Goal: Task Accomplishment & Management: Complete application form

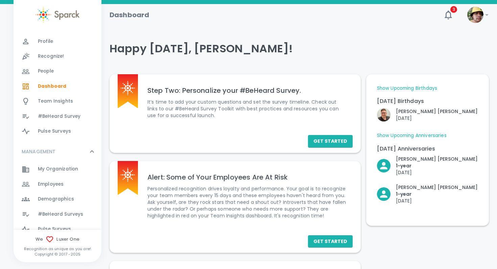
scroll to position [37, 0]
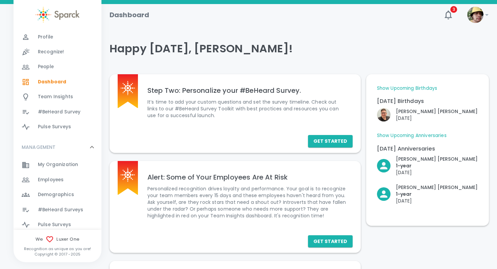
click at [61, 164] on span "My Organization" at bounding box center [58, 165] width 40 height 7
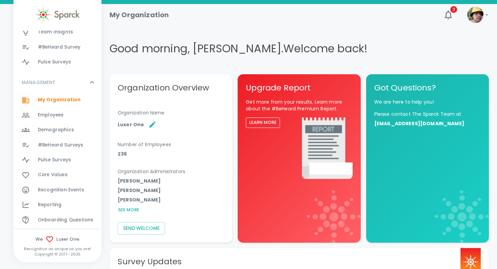
scroll to position [105, 0]
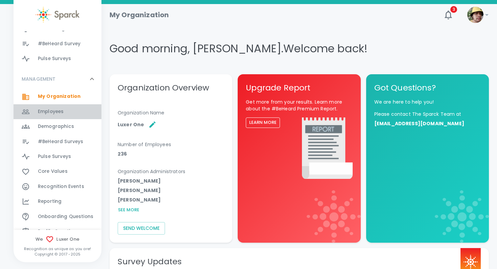
click at [47, 115] on span "Employees" at bounding box center [51, 111] width 26 height 7
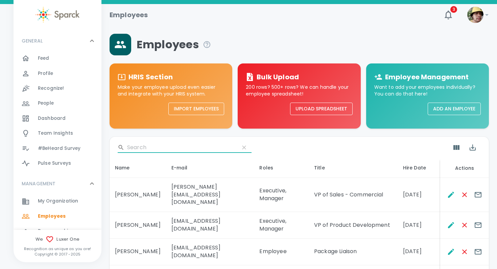
click at [161, 150] on input "Search" at bounding box center [180, 147] width 107 height 11
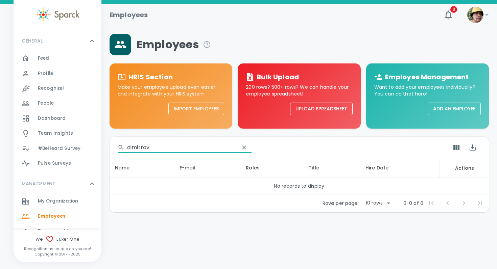
type input "dimitrov"
click at [451, 111] on button "Add an Employee" at bounding box center [454, 109] width 53 height 13
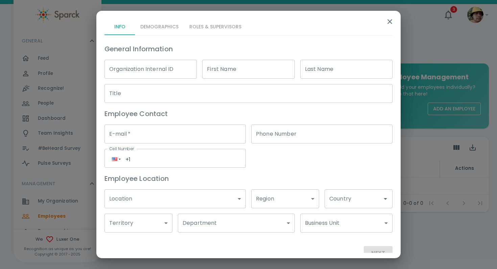
click at [257, 63] on input "First Name" at bounding box center [248, 69] width 92 height 19
type input "Victoria"
type input "[PERSON_NAME]"
click at [312, 96] on input "Title" at bounding box center [248, 93] width 288 height 19
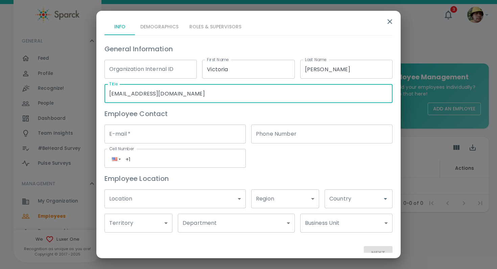
type input "[EMAIL_ADDRESS][DOMAIN_NAME]"
type input "Marketing Intern"
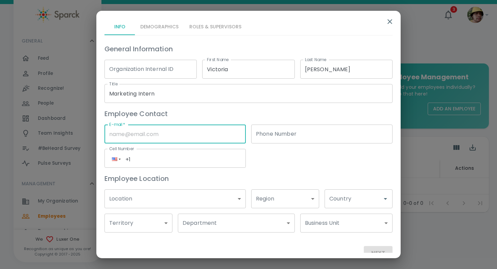
click at [226, 131] on input "E-mail   *" at bounding box center [174, 134] width 141 height 19
click at [163, 140] on input "E-mail   *" at bounding box center [174, 134] width 141 height 19
paste input "[EMAIL_ADDRESS][DOMAIN_NAME]"
type input "[EMAIL_ADDRESS][DOMAIN_NAME]"
click at [143, 203] on body "Skip Navigation Employees 3 ! GENERAL 0 Feed 0 Profile 0 Recognize! 0 People 0 …" at bounding box center [248, 124] width 497 height 248
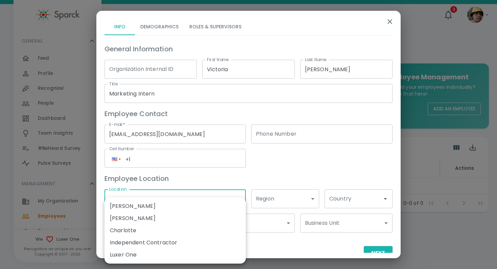
click at [141, 255] on li "Luxer One" at bounding box center [174, 255] width 141 height 12
type input "173796"
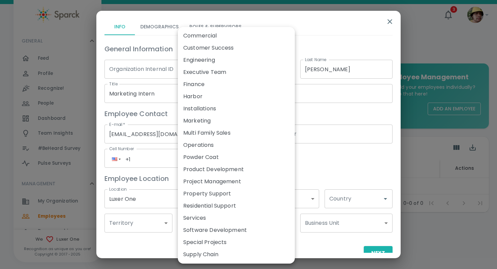
click at [204, 227] on body "Skip Navigation Employees 3 ! GENERAL 0 Feed 0 Profile 0 Recognize! 0 People 0 …" at bounding box center [248, 124] width 497 height 248
click at [221, 118] on li "Marketing" at bounding box center [236, 121] width 117 height 12
type input "173855"
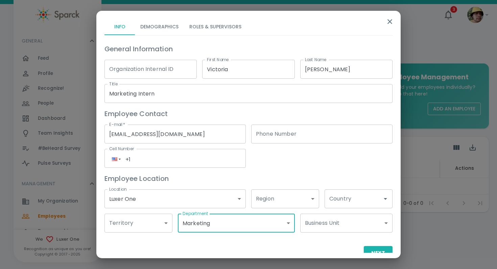
click at [345, 196] on div "Country Country" at bounding box center [358, 199] width 68 height 19
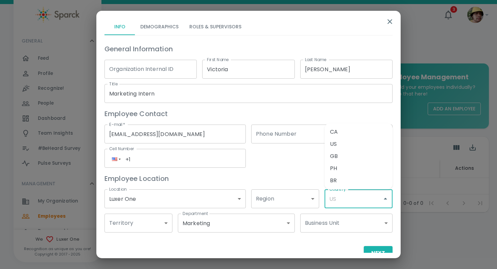
click at [340, 146] on li "US" at bounding box center [358, 144] width 68 height 12
type input "US"
click at [382, 251] on button "Next" at bounding box center [378, 253] width 29 height 14
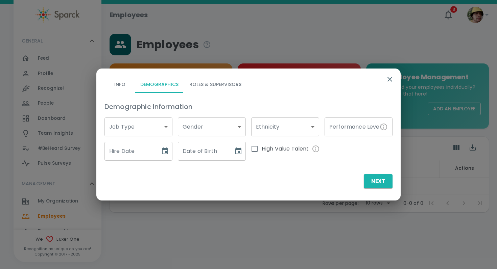
click at [135, 128] on body "Skip Navigation Employees 3 ! GENERAL 0 Feed 0 Profile 0 Recognize! 0 People 0 …" at bounding box center [248, 124] width 497 height 248
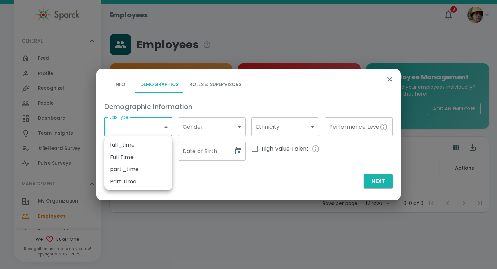
click at [136, 180] on li "Part Time" at bounding box center [138, 182] width 68 height 12
type input "173791"
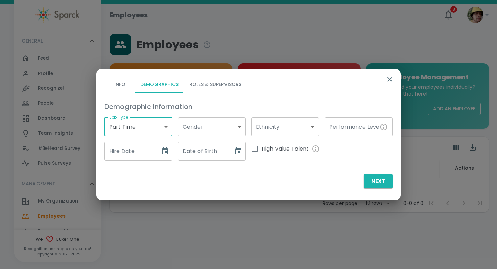
click at [137, 153] on input "Hire Date" at bounding box center [129, 151] width 51 height 19
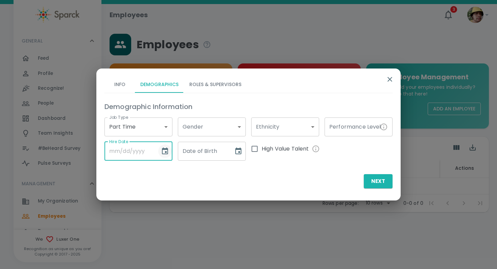
click at [166, 149] on icon "Choose date" at bounding box center [165, 151] width 6 height 7
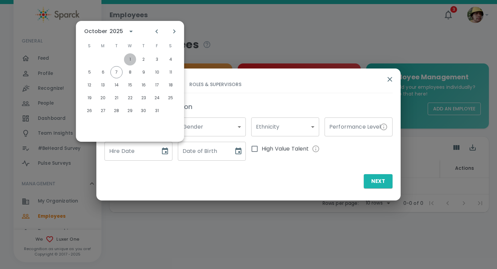
click at [131, 60] on button "1" at bounding box center [130, 59] width 12 height 12
type input "[DATE]"
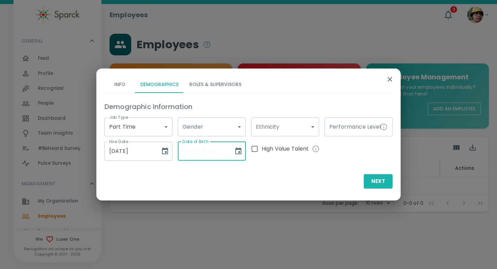
click at [192, 150] on input "Date of Birth" at bounding box center [203, 151] width 51 height 19
type input "[DATE]"
click at [217, 91] on button "Roles & Supervisors" at bounding box center [215, 85] width 63 height 16
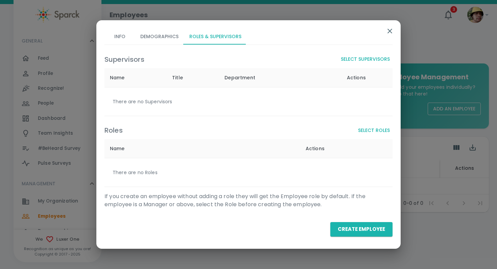
click at [366, 56] on button "Select Supervisors" at bounding box center [365, 59] width 54 height 13
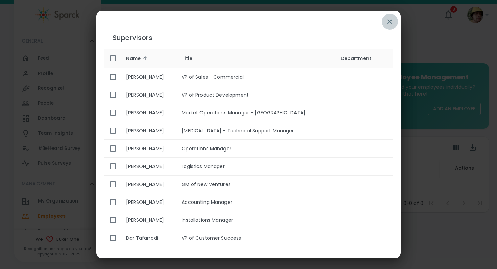
click at [391, 23] on icon "button" at bounding box center [390, 22] width 8 height 8
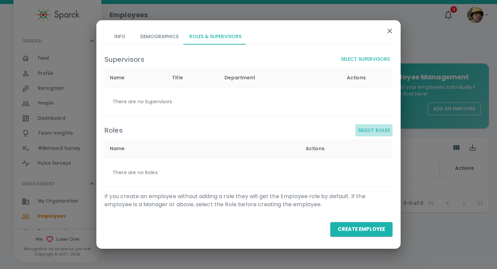
click at [373, 133] on button "Select Roles" at bounding box center [373, 130] width 37 height 13
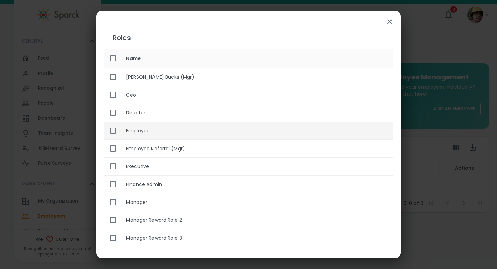
click at [294, 129] on th "Employee" at bounding box center [257, 131] width 272 height 18
checkbox input "true"
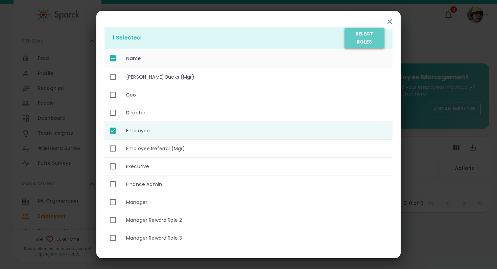
click at [369, 33] on button "Select Roles" at bounding box center [364, 38] width 40 height 21
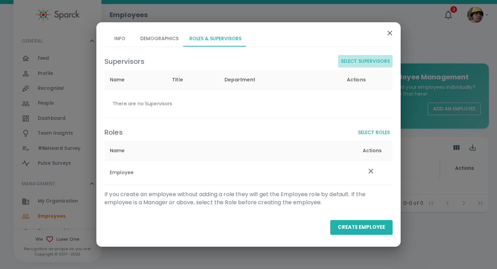
click at [364, 63] on button "Select Supervisors" at bounding box center [365, 61] width 54 height 13
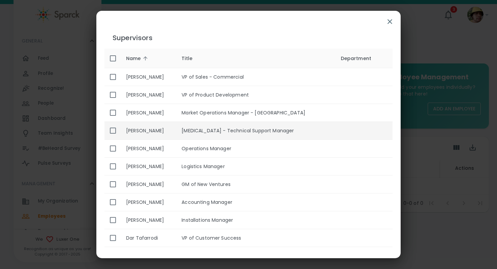
scroll to position [375, 0]
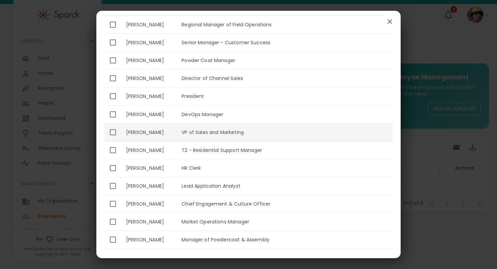
click at [282, 130] on td "VP of Sales and Marketing" at bounding box center [255, 132] width 159 height 18
checkbox input "true"
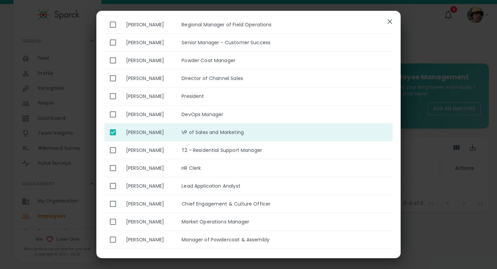
scroll to position [0, 0]
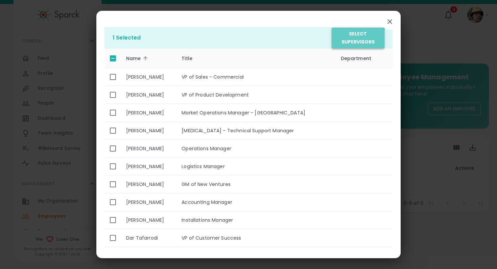
click at [349, 39] on button "Select Supervisors" at bounding box center [358, 38] width 53 height 21
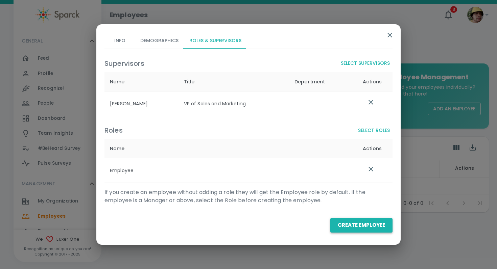
click at [356, 218] on button "Create Employee" at bounding box center [361, 225] width 62 height 14
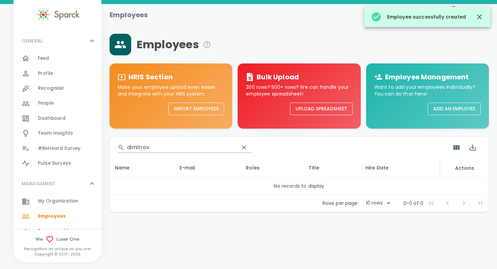
click at [171, 145] on input "dimitrov" at bounding box center [180, 147] width 107 height 11
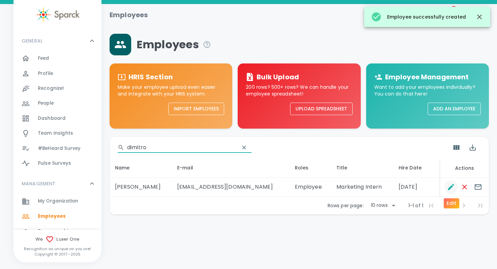
type input "dimitro"
click at [449, 190] on icon "Edit" at bounding box center [451, 187] width 8 height 8
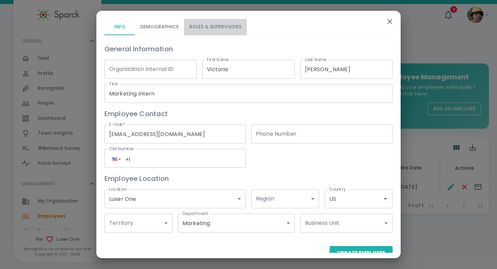
click at [223, 19] on button "Roles & Supervisors" at bounding box center [215, 27] width 63 height 16
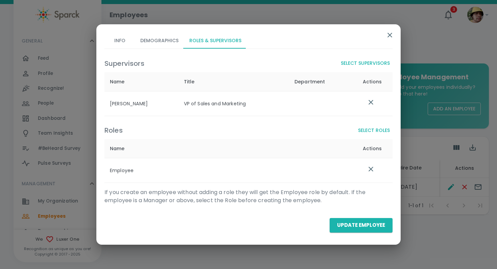
click at [371, 62] on button "Select Supervisors" at bounding box center [365, 63] width 54 height 13
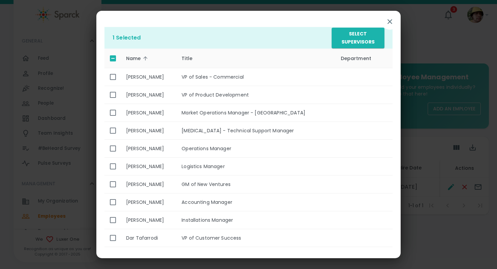
scroll to position [357, 0]
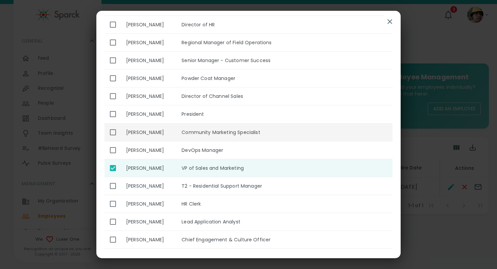
click at [261, 128] on td "Community Marketing Specialist" at bounding box center [255, 132] width 159 height 18
checkbox input "true"
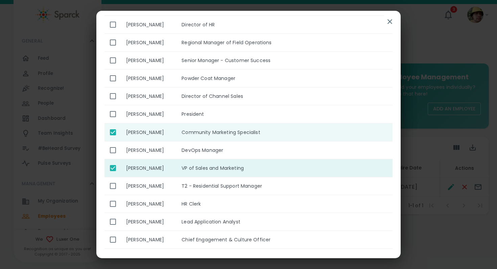
click at [264, 168] on td "VP of Sales and Marketing" at bounding box center [255, 168] width 159 height 18
checkbox input "false"
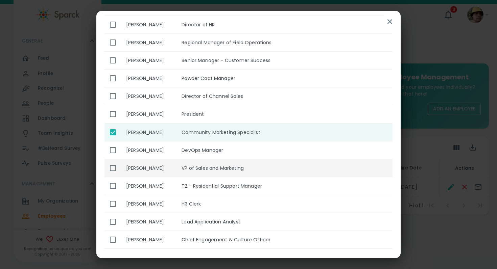
scroll to position [0, 0]
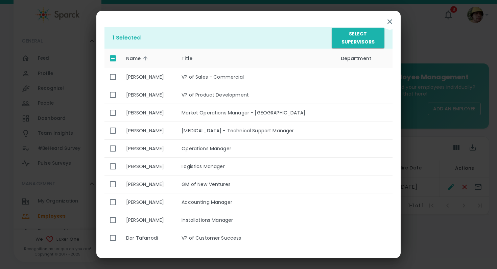
click at [371, 16] on div "1 Selected Select Supervisors Name sorted ascending Title Department [PERSON_NA…" at bounding box center [248, 132] width 304 height 242
click at [371, 25] on div "1 Selected Select Supervisors Name sorted ascending Title Department [PERSON_NA…" at bounding box center [248, 132] width 304 height 242
click at [370, 37] on button "Select Supervisors" at bounding box center [358, 38] width 53 height 21
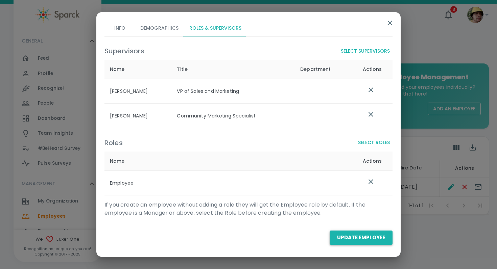
click at [346, 241] on button "Update Employee" at bounding box center [361, 238] width 63 height 14
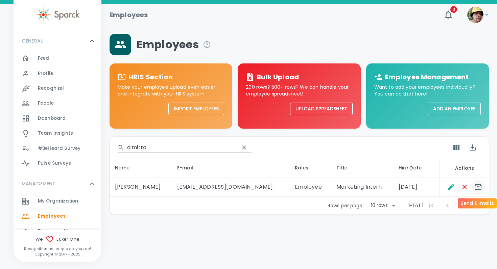
click at [476, 185] on icon "Send E-mails" at bounding box center [478, 187] width 7 height 5
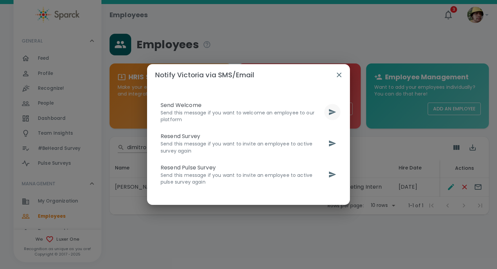
click at [328, 115] on icon "send" at bounding box center [332, 112] width 8 height 8
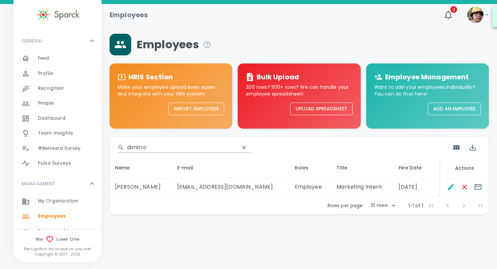
click at [155, 144] on input "dimitro" at bounding box center [180, 147] width 107 height 11
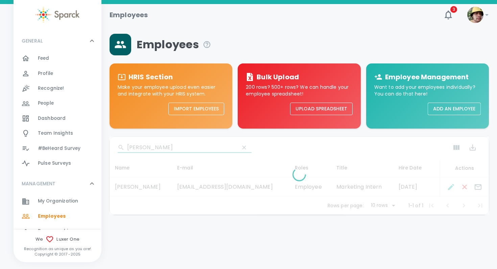
type input "[PERSON_NAME]"
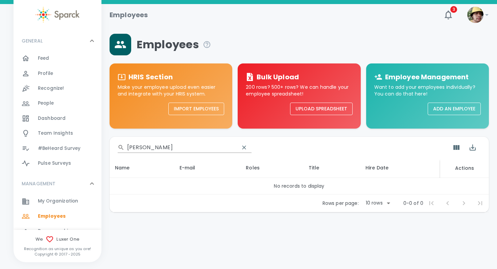
click at [467, 100] on div "Employee Management Want to add your employees individually? You can do that he…" at bounding box center [427, 94] width 123 height 60
click at [463, 110] on button "Add an Employee" at bounding box center [454, 109] width 53 height 13
click at [163, 147] on input "[PERSON_NAME]" at bounding box center [180, 147] width 107 height 11
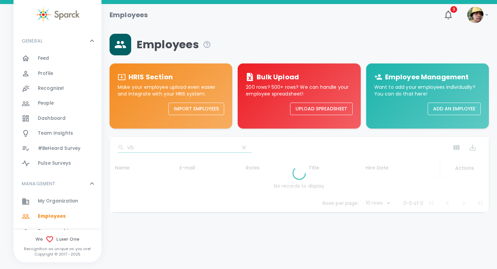
type input "v"
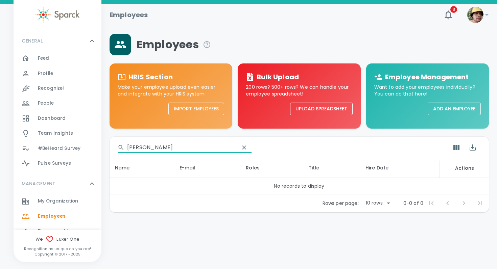
type input "[PERSON_NAME]"
click at [448, 110] on button "Add an Employee" at bounding box center [454, 109] width 53 height 13
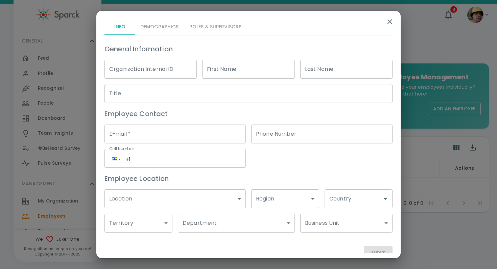
click at [264, 72] on input "First Name" at bounding box center [248, 69] width 92 height 19
type input "[PERSON_NAME]"
type input "[GEOGRAPHIC_DATA]"
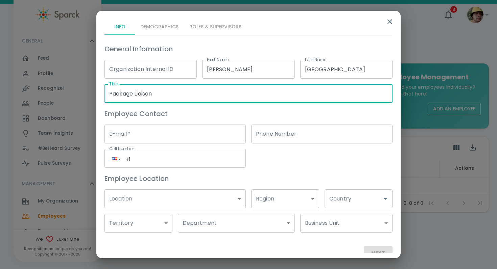
type input "Package Liaison"
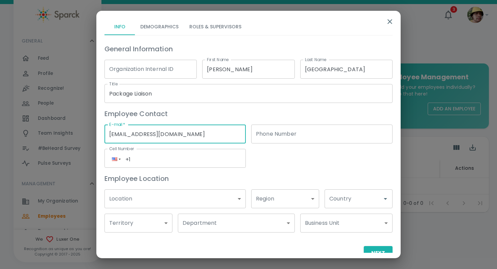
type input "[EMAIL_ADDRESS][DOMAIN_NAME]"
click at [205, 197] on body "Skip Navigation Employees 3 ! GENERAL 0 Feed 0 Profile 0 Recognize! 0 People 0 …" at bounding box center [248, 124] width 497 height 248
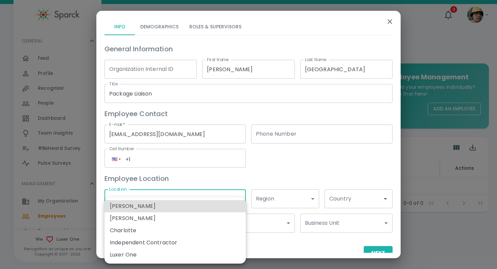
click at [182, 249] on li "Luxer One" at bounding box center [174, 255] width 141 height 12
type input "173796"
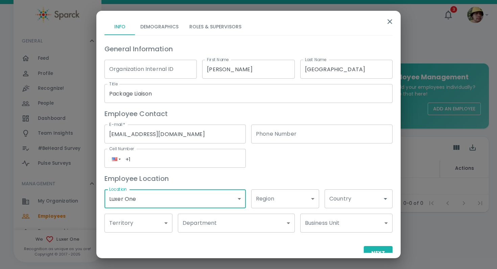
click at [195, 221] on body "Skip Navigation Employees 3 ! GENERAL 0 Feed 0 Profile 0 Recognize! 0 People 0 …" at bounding box center [248, 124] width 497 height 248
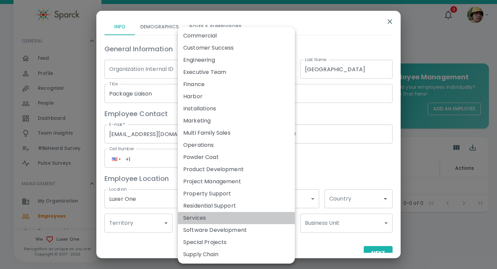
click at [211, 217] on li "Services" at bounding box center [236, 218] width 117 height 12
type input "173911"
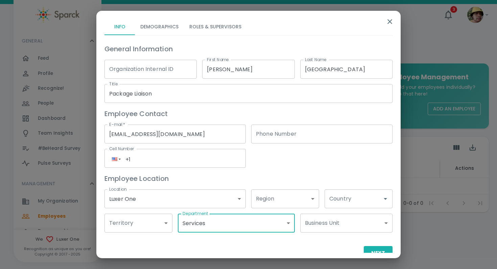
click at [328, 202] on input "Country" at bounding box center [354, 199] width 52 height 13
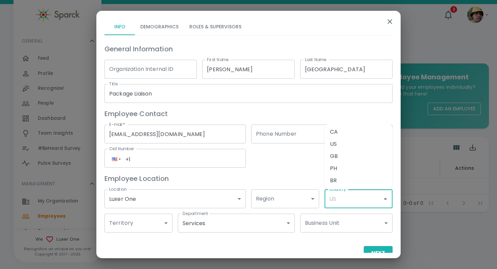
click at [342, 145] on li "US" at bounding box center [358, 144] width 68 height 12
type input "US"
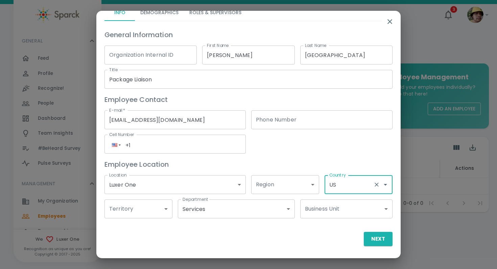
scroll to position [14, 0]
click at [378, 241] on button "Next" at bounding box center [378, 239] width 29 height 14
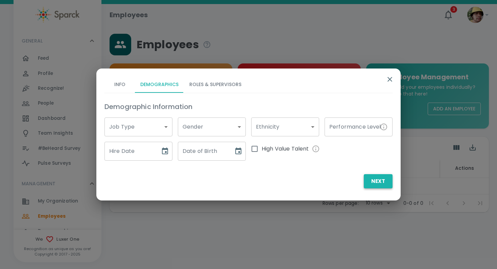
scroll to position [0, 0]
click at [143, 127] on body "Skip Navigation Employees 3 ! GENERAL 0 Feed 0 Profile 0 Recognize! 0 People 0 …" at bounding box center [248, 124] width 497 height 248
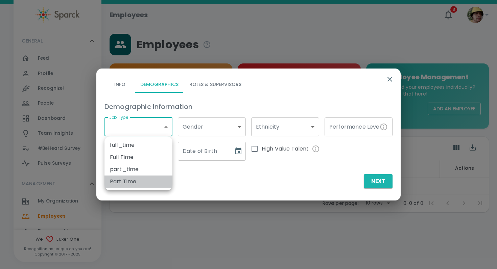
click at [143, 184] on li "Part Time" at bounding box center [138, 182] width 68 height 12
type input "173791"
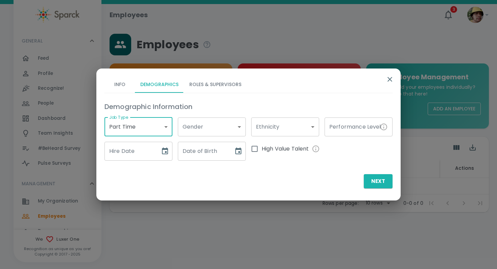
click at [135, 156] on input "Hire Date" at bounding box center [129, 151] width 51 height 19
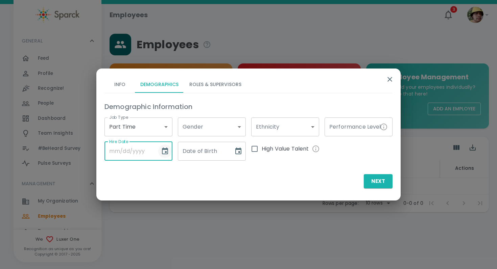
click at [167, 152] on icon "Choose date" at bounding box center [165, 151] width 6 height 7
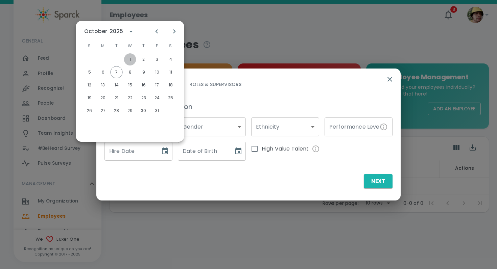
click at [130, 60] on button "1" at bounding box center [130, 59] width 12 height 12
type input "[DATE]"
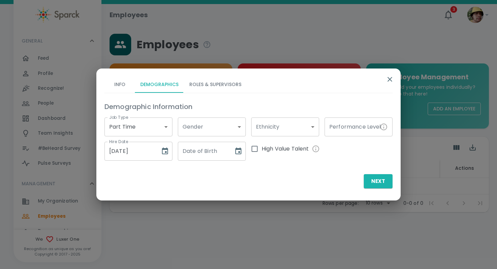
click at [198, 156] on input "Date of Birth" at bounding box center [203, 151] width 51 height 19
type input "[DATE]"
click at [223, 79] on button "Roles & Supervisors" at bounding box center [215, 85] width 63 height 16
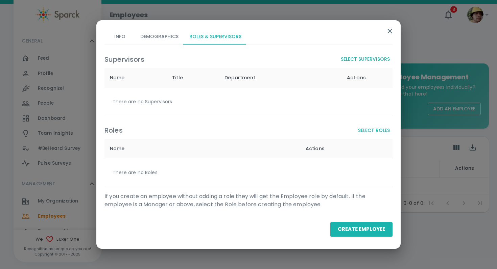
click at [380, 54] on button "Select Supervisors" at bounding box center [365, 59] width 54 height 13
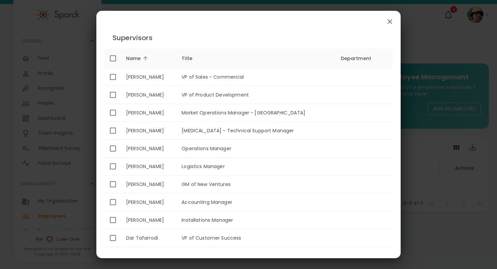
scroll to position [446, 0]
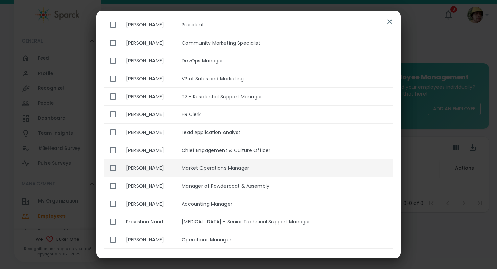
click at [341, 160] on td "enhanced table" at bounding box center [363, 168] width 57 height 18
checkbox input "true"
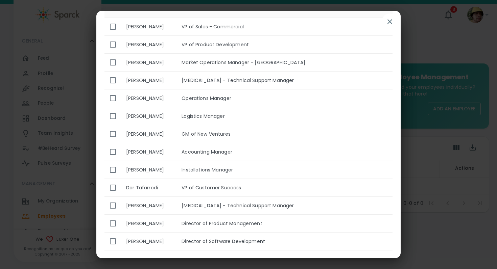
scroll to position [0, 0]
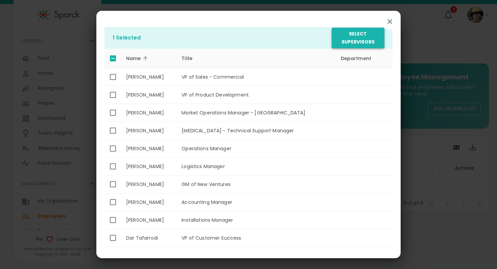
click at [346, 33] on button "Select Supervisors" at bounding box center [358, 38] width 53 height 21
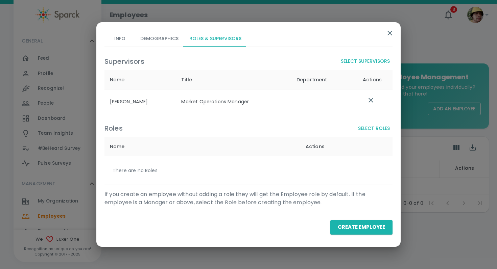
click at [370, 124] on button "Select Roles" at bounding box center [373, 128] width 37 height 13
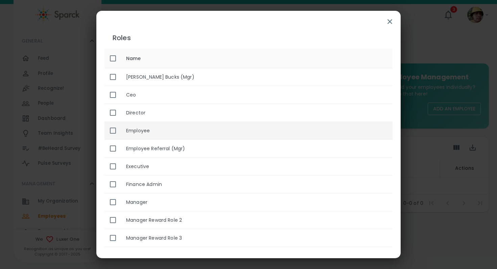
click at [183, 134] on th "Employee" at bounding box center [257, 131] width 272 height 18
checkbox input "true"
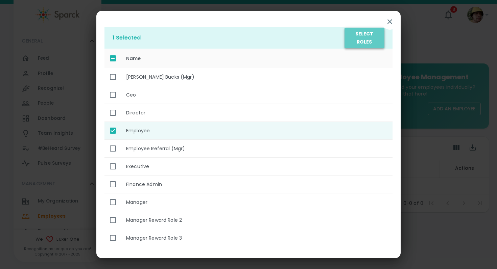
click at [353, 41] on button "Select Roles" at bounding box center [364, 38] width 40 height 21
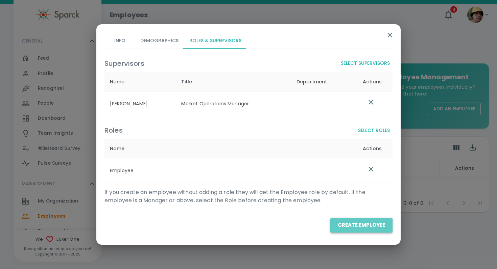
click at [345, 231] on button "Create Employee" at bounding box center [361, 225] width 62 height 14
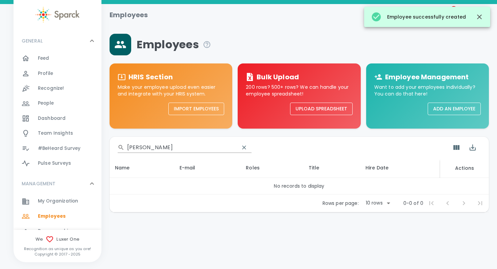
click at [174, 149] on input "[PERSON_NAME]" at bounding box center [180, 147] width 107 height 11
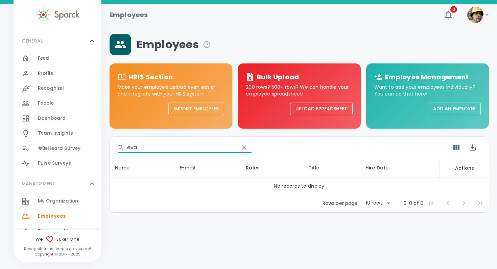
type input "evan"
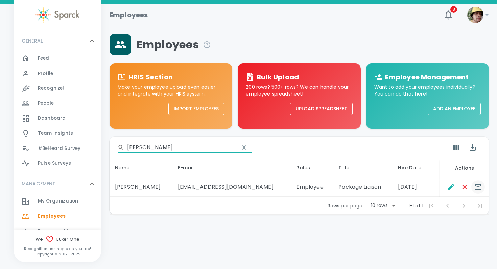
type input "[PERSON_NAME]"
click at [480, 186] on icon "Send E-mails" at bounding box center [478, 187] width 8 height 8
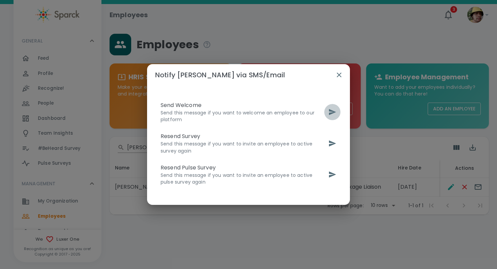
click at [332, 113] on icon "send" at bounding box center [332, 112] width 8 height 8
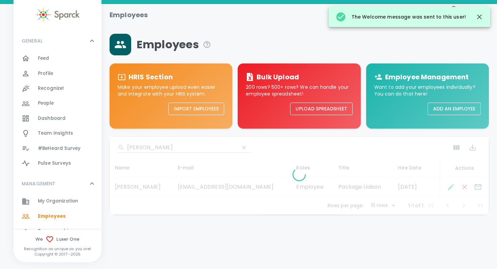
click at [444, 112] on button "Add an Employee" at bounding box center [454, 109] width 53 height 13
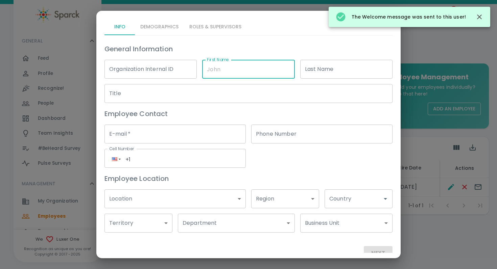
click at [261, 75] on input "First Name" at bounding box center [248, 69] width 92 height 19
type input "[PERSON_NAME]"
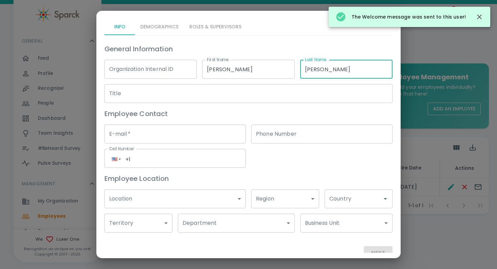
type input "[PERSON_NAME]"
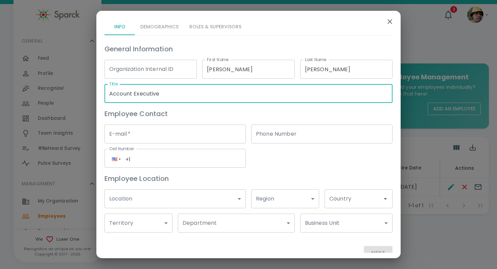
type input "Account Executive"
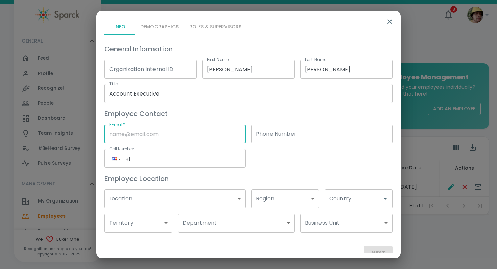
click at [237, 133] on input "E-mail   *" at bounding box center [174, 134] width 141 height 19
type input "[EMAIL_ADDRESS][DOMAIN_NAME]"
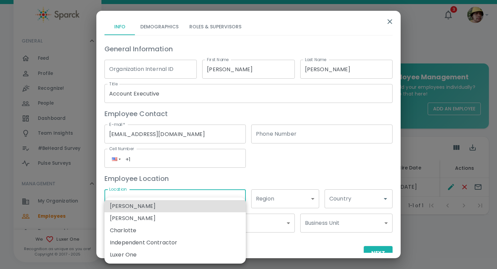
click at [197, 205] on body "Skip Navigation Employees 3 ! GENERAL 0 Feed 0 Profile 0 Recognize! 0 People 0 …" at bounding box center [248, 125] width 497 height 250
click at [161, 252] on li "Luxer One" at bounding box center [174, 255] width 141 height 12
type input "173796"
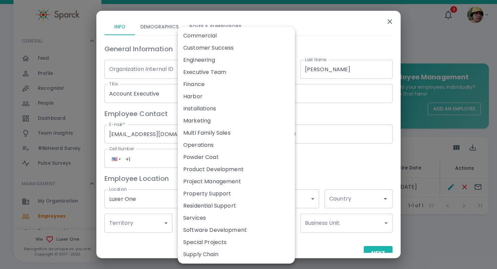
click at [217, 230] on body "Skip Navigation Employees 3 ! GENERAL 0 Feed 0 Profile 0 Recognize! 0 People 0 …" at bounding box center [248, 125] width 497 height 250
click at [217, 130] on li "Multi Family Sales" at bounding box center [236, 133] width 117 height 12
type input "173879"
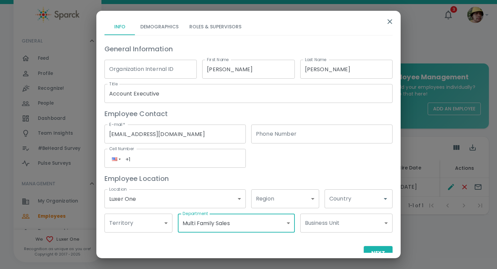
click at [346, 205] on input "Country" at bounding box center [354, 199] width 52 height 13
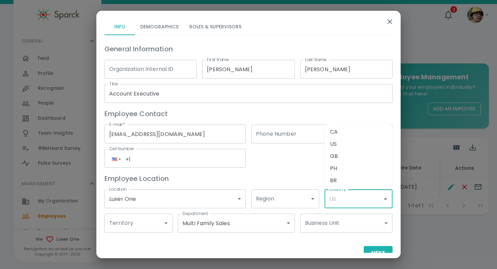
click at [344, 142] on li "US" at bounding box center [358, 144] width 68 height 12
type input "US"
click at [371, 251] on button "Next" at bounding box center [378, 253] width 29 height 14
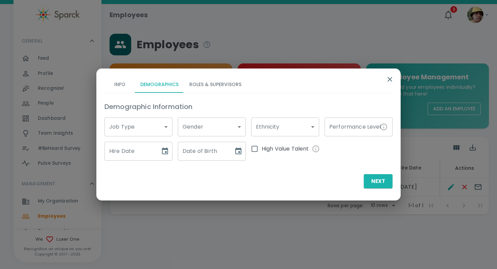
click at [154, 119] on body "Skip Navigation Employees 3 ! GENERAL 0 Feed 0 Profile 0 Recognize! 0 People 0 …" at bounding box center [248, 125] width 497 height 250
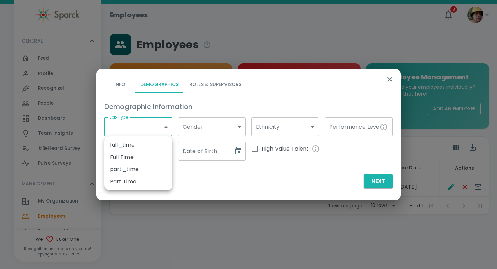
click at [146, 154] on li "Full Time" at bounding box center [138, 157] width 68 height 12
type input "173792"
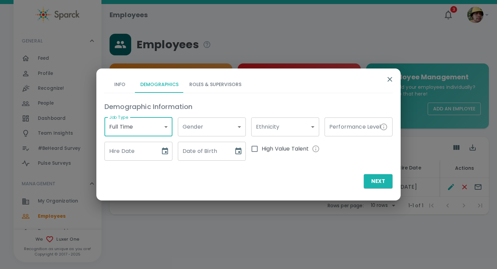
click at [142, 151] on input "Hire Date" at bounding box center [129, 151] width 51 height 19
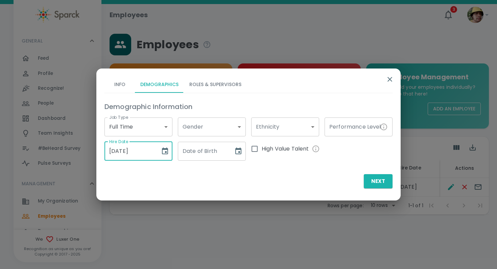
type input "[DATE]"
click at [209, 155] on input "Date of Birth" at bounding box center [203, 151] width 51 height 19
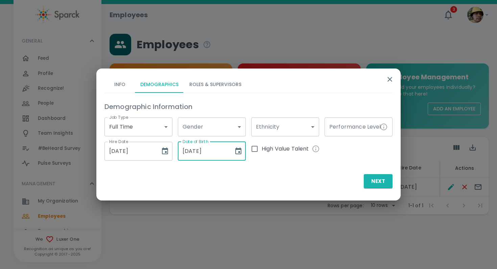
type input "[DATE]"
click at [395, 182] on div "Info Demographics Roles & Supervisors Demographic Information Job Type [DEMOGRA…" at bounding box center [248, 132] width 304 height 127
click at [381, 182] on button "Next" at bounding box center [378, 181] width 29 height 14
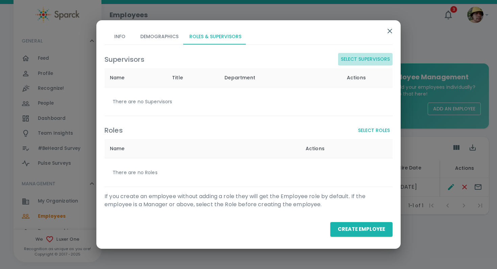
click at [362, 62] on button "Select Supervisors" at bounding box center [365, 59] width 54 height 13
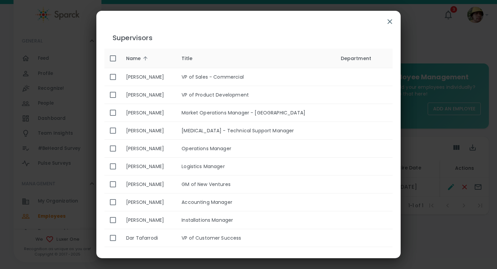
scroll to position [574, 0]
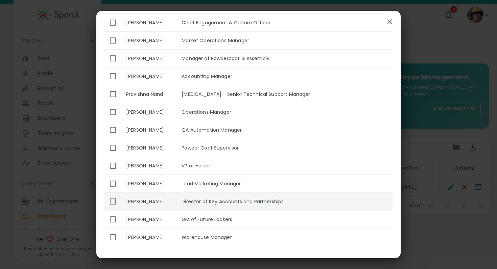
click at [330, 197] on td "Director of Key Accounts and Partnerships" at bounding box center [255, 202] width 159 height 18
checkbox input "true"
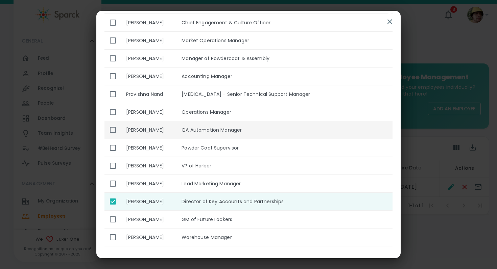
scroll to position [0, 0]
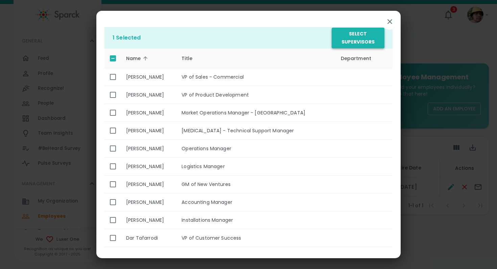
click at [354, 30] on button "Select Supervisors" at bounding box center [358, 38] width 53 height 21
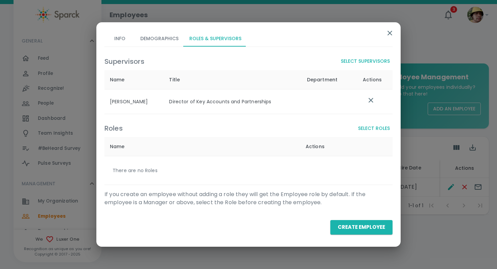
click at [376, 131] on button "Select Roles" at bounding box center [373, 128] width 37 height 13
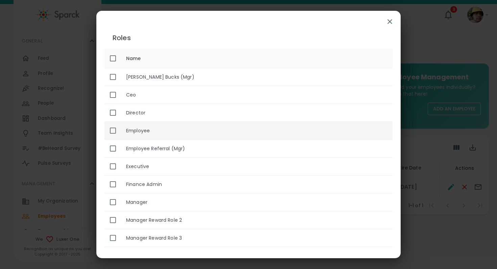
click at [355, 132] on th "Employee" at bounding box center [257, 131] width 272 height 18
checkbox input "true"
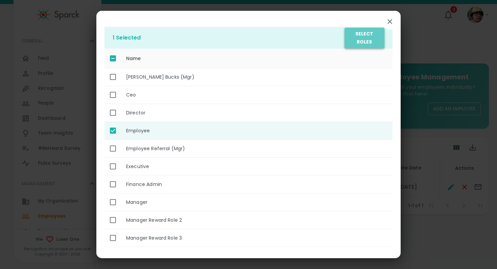
click at [375, 30] on button "Select Roles" at bounding box center [364, 38] width 40 height 21
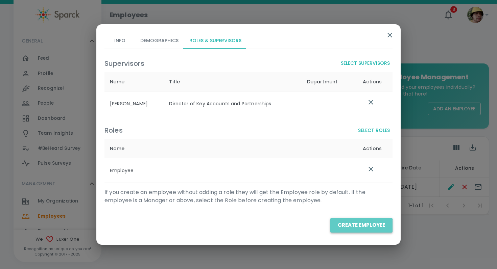
click at [352, 231] on button "Create Employee" at bounding box center [361, 225] width 62 height 14
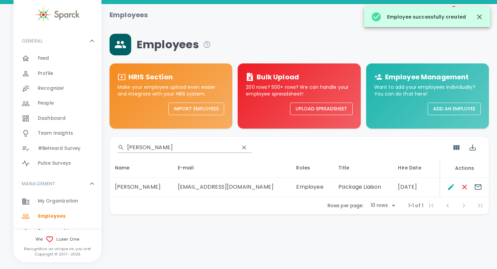
click at [162, 147] on input "[PERSON_NAME]" at bounding box center [180, 147] width 107 height 11
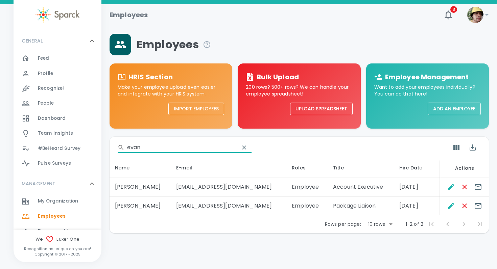
type input "evan"
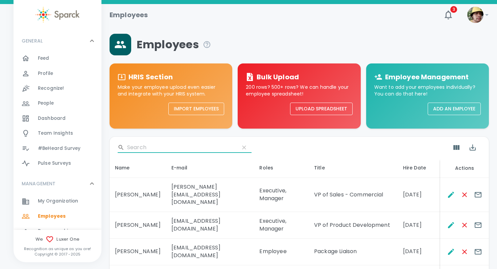
click at [147, 145] on input "Search" at bounding box center [180, 147] width 107 height 11
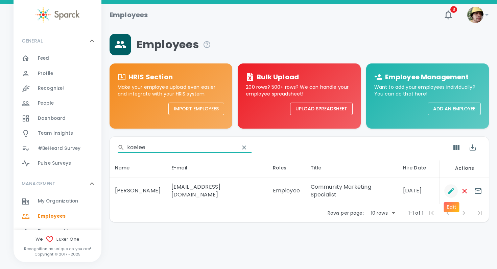
type input "kaelee"
click at [451, 193] on icon "Edit" at bounding box center [451, 191] width 8 height 8
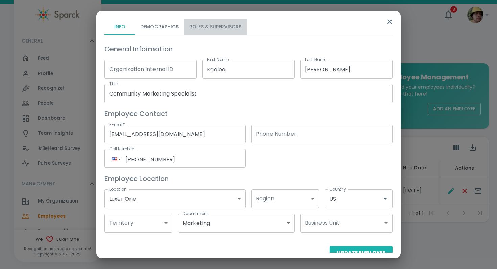
click at [208, 26] on button "Roles & Supervisors" at bounding box center [215, 27] width 63 height 16
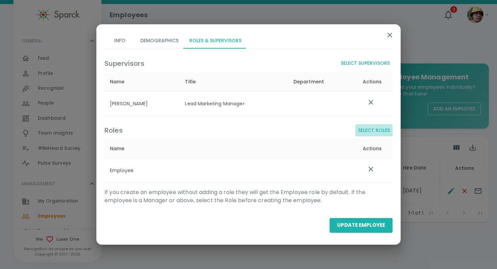
click at [369, 134] on button "Select Roles" at bounding box center [373, 130] width 37 height 13
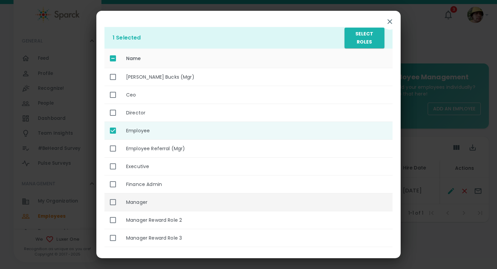
click at [214, 196] on th "Manager" at bounding box center [257, 203] width 272 height 18
checkbox input "true"
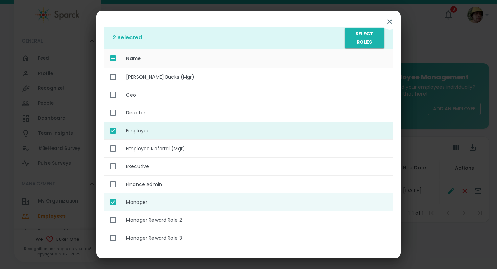
click at [115, 134] on input "enhanced table" at bounding box center [113, 131] width 14 height 14
checkbox input "false"
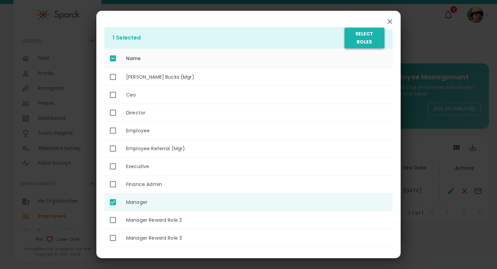
click at [356, 40] on button "Select Roles" at bounding box center [364, 38] width 40 height 21
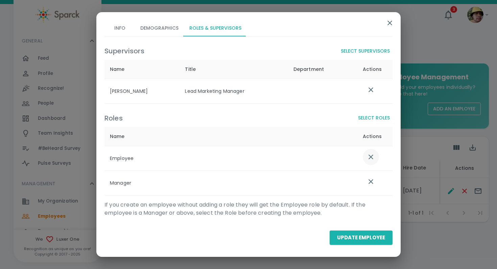
click at [372, 157] on icon "list table" at bounding box center [371, 157] width 8 height 8
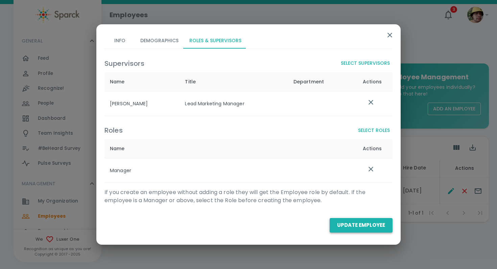
click at [368, 227] on button "Update Employee" at bounding box center [361, 225] width 63 height 14
